Goal: Task Accomplishment & Management: Manage account settings

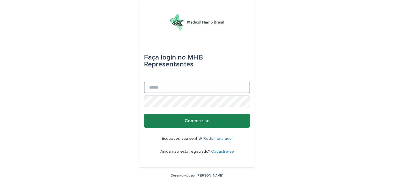
type input "**********"
click at [186, 120] on font "Conecte-se" at bounding box center [196, 121] width 25 height 5
